Goal: Check status: Check status

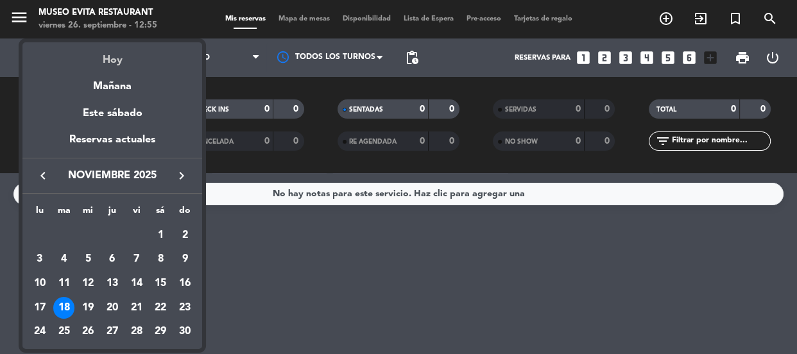
click at [107, 51] on div "Hoy" at bounding box center [112, 55] width 180 height 26
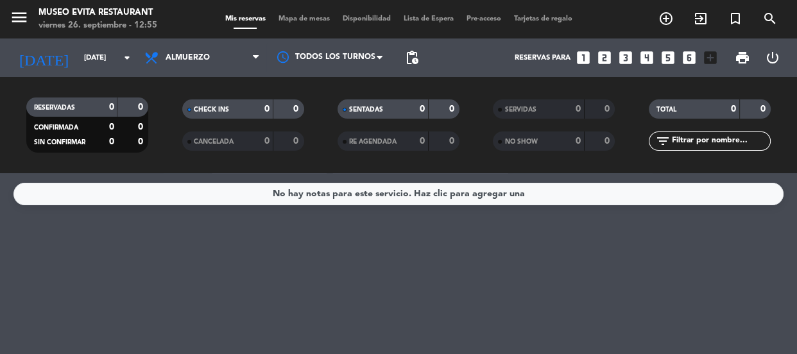
type input "[DATE]"
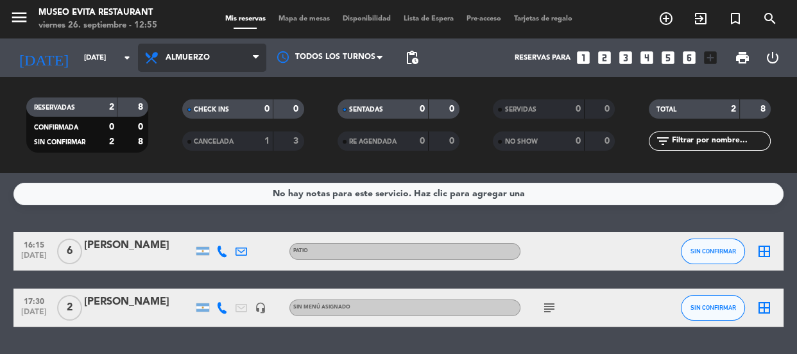
click at [187, 58] on span "Almuerzo" at bounding box center [188, 57] width 44 height 9
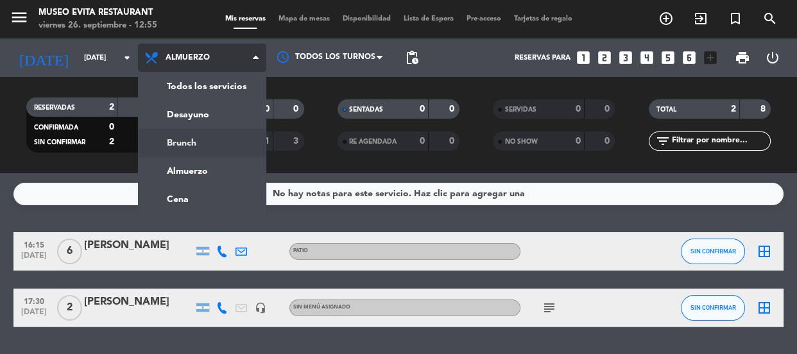
click at [199, 143] on div "menu [GEOGRAPHIC_DATA] [DATE] 26. septiembre - 12:55 Mis reservas Mapa de mesas…" at bounding box center [398, 86] width 797 height 173
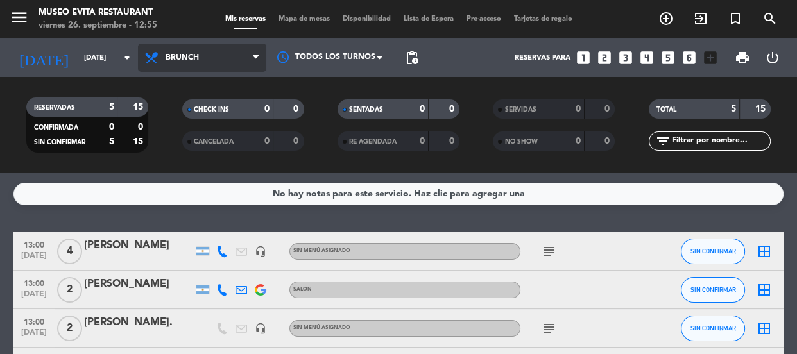
click at [192, 59] on span "Brunch" at bounding box center [182, 57] width 33 height 9
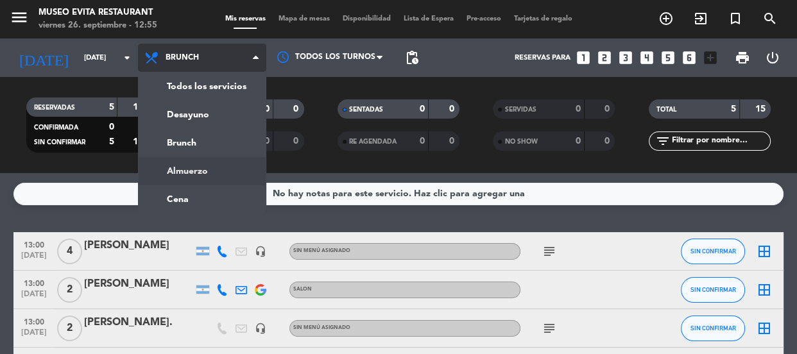
click at [196, 173] on div "menu [GEOGRAPHIC_DATA] [DATE] 26. septiembre - 12:55 Mis reservas Mapa de mesas…" at bounding box center [398, 86] width 797 height 173
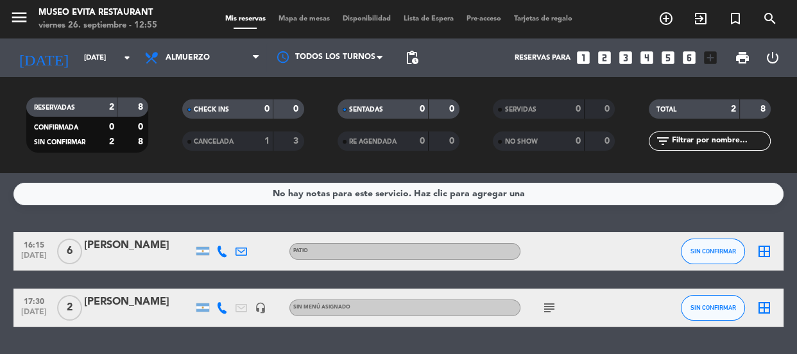
click at [135, 254] on div "[PERSON_NAME]" at bounding box center [138, 246] width 109 height 17
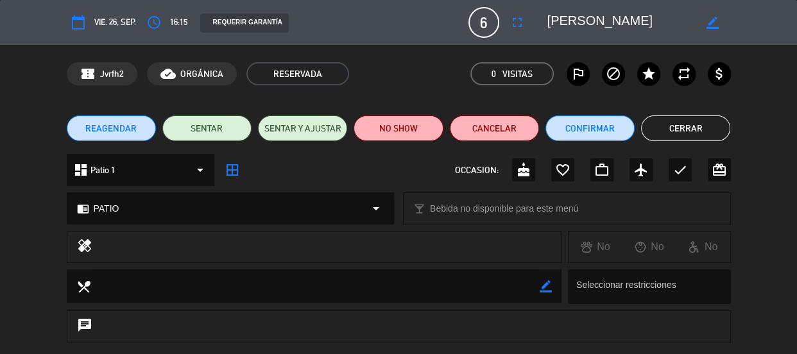
click at [685, 130] on button "Cerrar" at bounding box center [685, 129] width 89 height 26
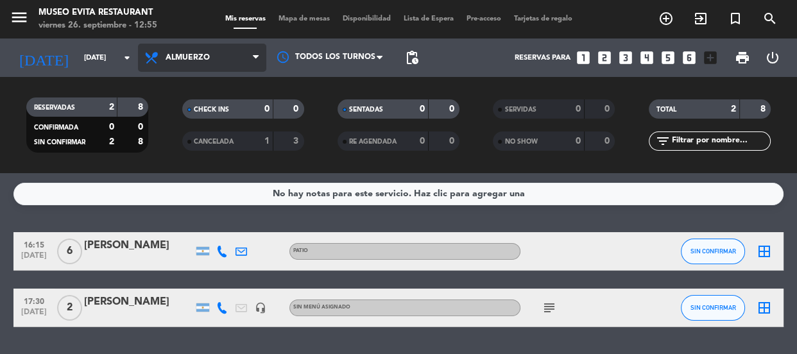
click at [187, 58] on span "Almuerzo" at bounding box center [188, 57] width 44 height 9
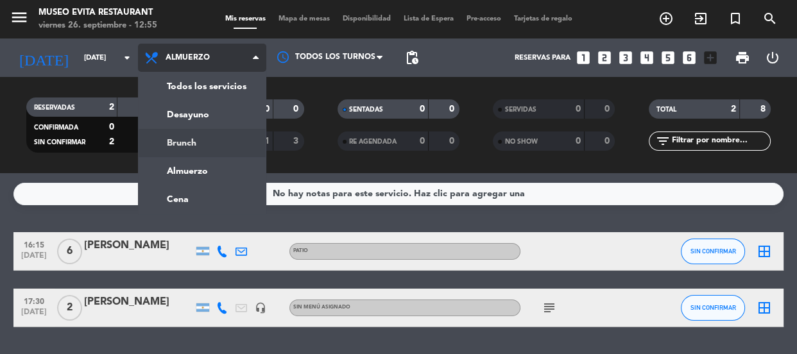
click at [218, 141] on div "menu [GEOGRAPHIC_DATA] [DATE] 26. septiembre - 12:55 Mis reservas Mapa de mesas…" at bounding box center [398, 86] width 797 height 173
